Goal: Navigation & Orientation: Find specific page/section

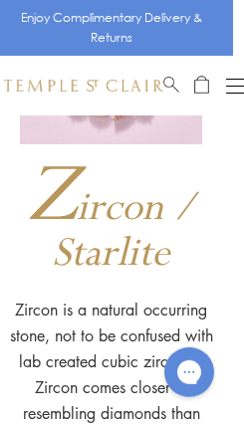
scroll to position [37801, 11]
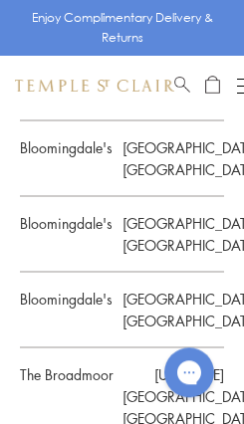
scroll to position [1770, 0]
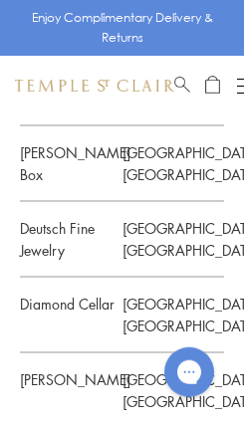
scroll to position [2244, 0]
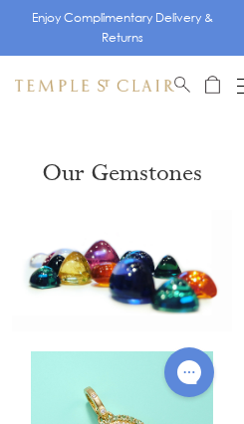
scroll to position [37801, 11]
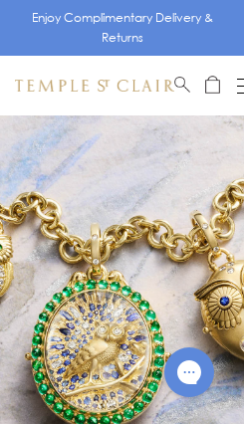
click at [76, 362] on link at bounding box center [122, 365] width 244 height 498
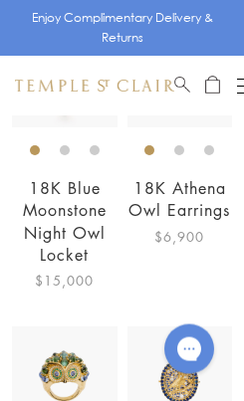
scroll to position [680, 0]
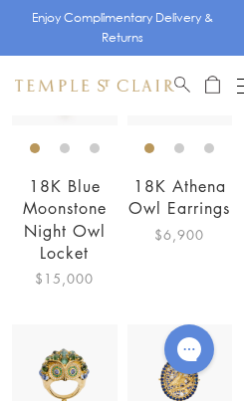
click at [12, 352] on img at bounding box center [65, 378] width 106 height 106
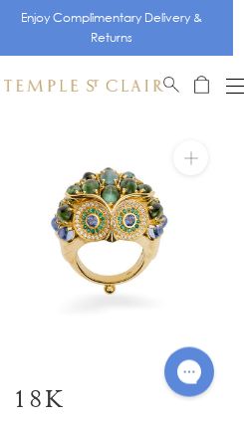
scroll to position [0, 11]
